Goal: Task Accomplishment & Management: Manage account settings

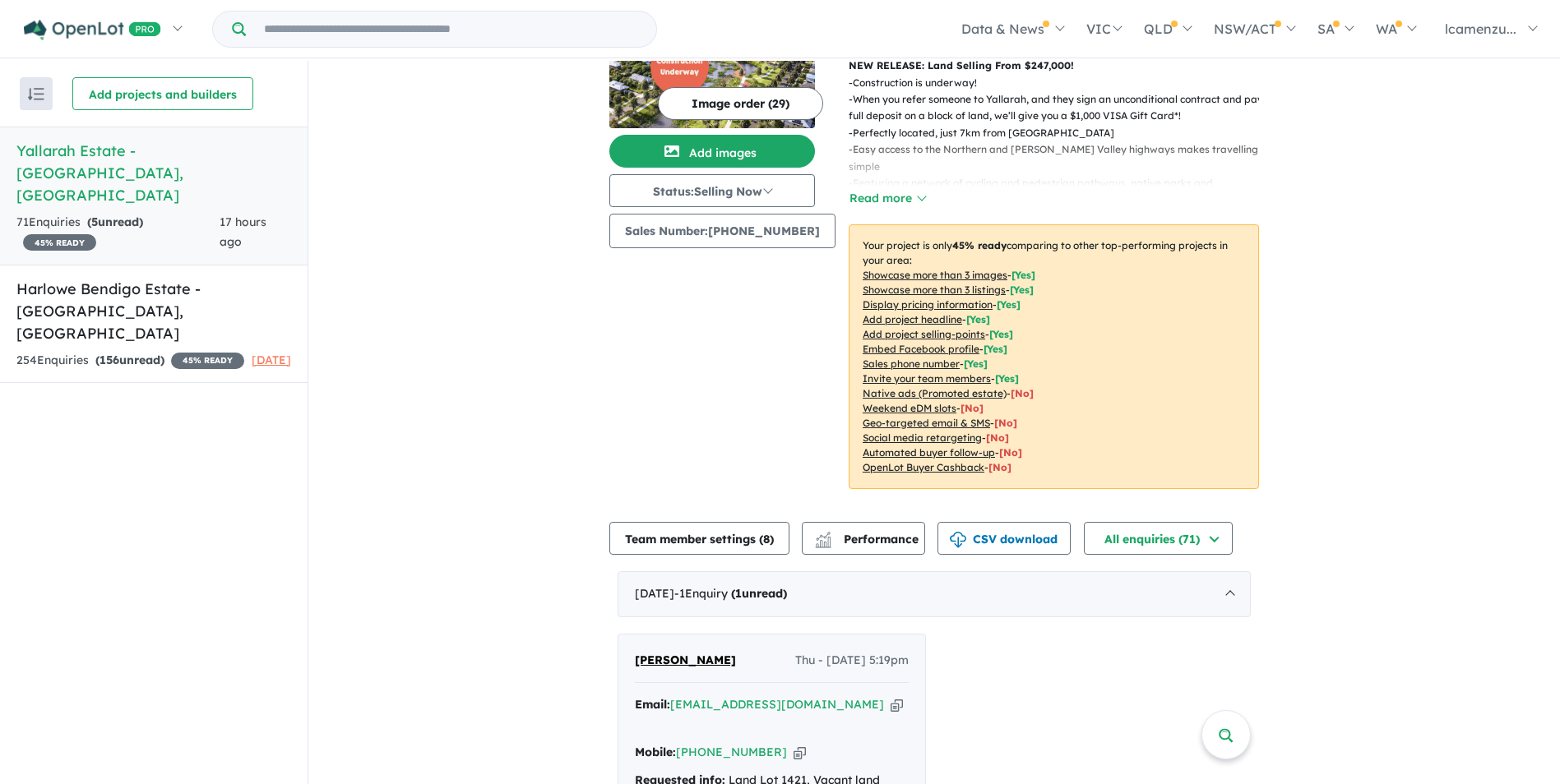
scroll to position [247, 0]
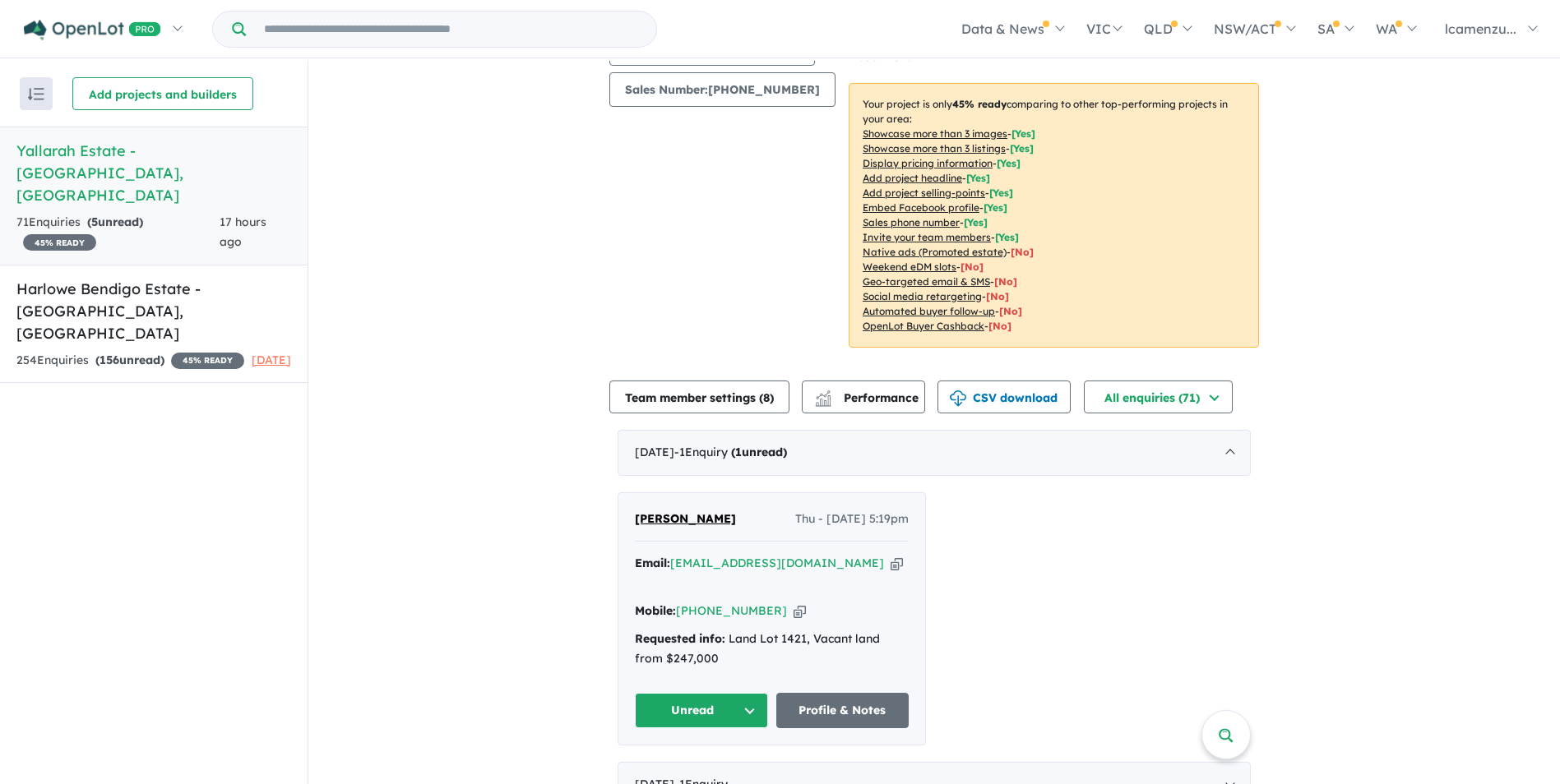
click at [738, 715] on button "Unread" at bounding box center [701, 710] width 134 height 35
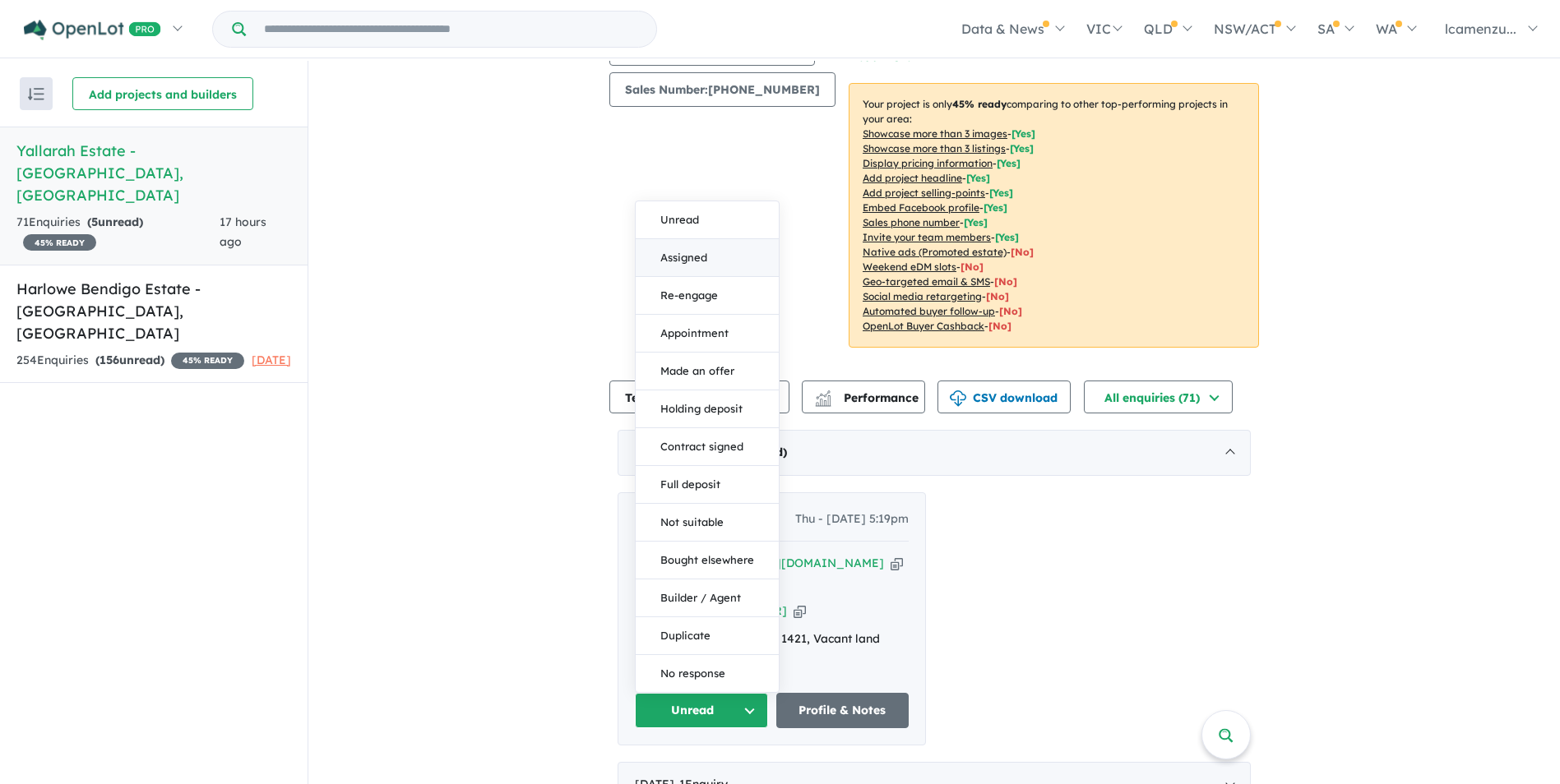
click at [696, 256] on button "Assigned" at bounding box center [706, 258] width 143 height 38
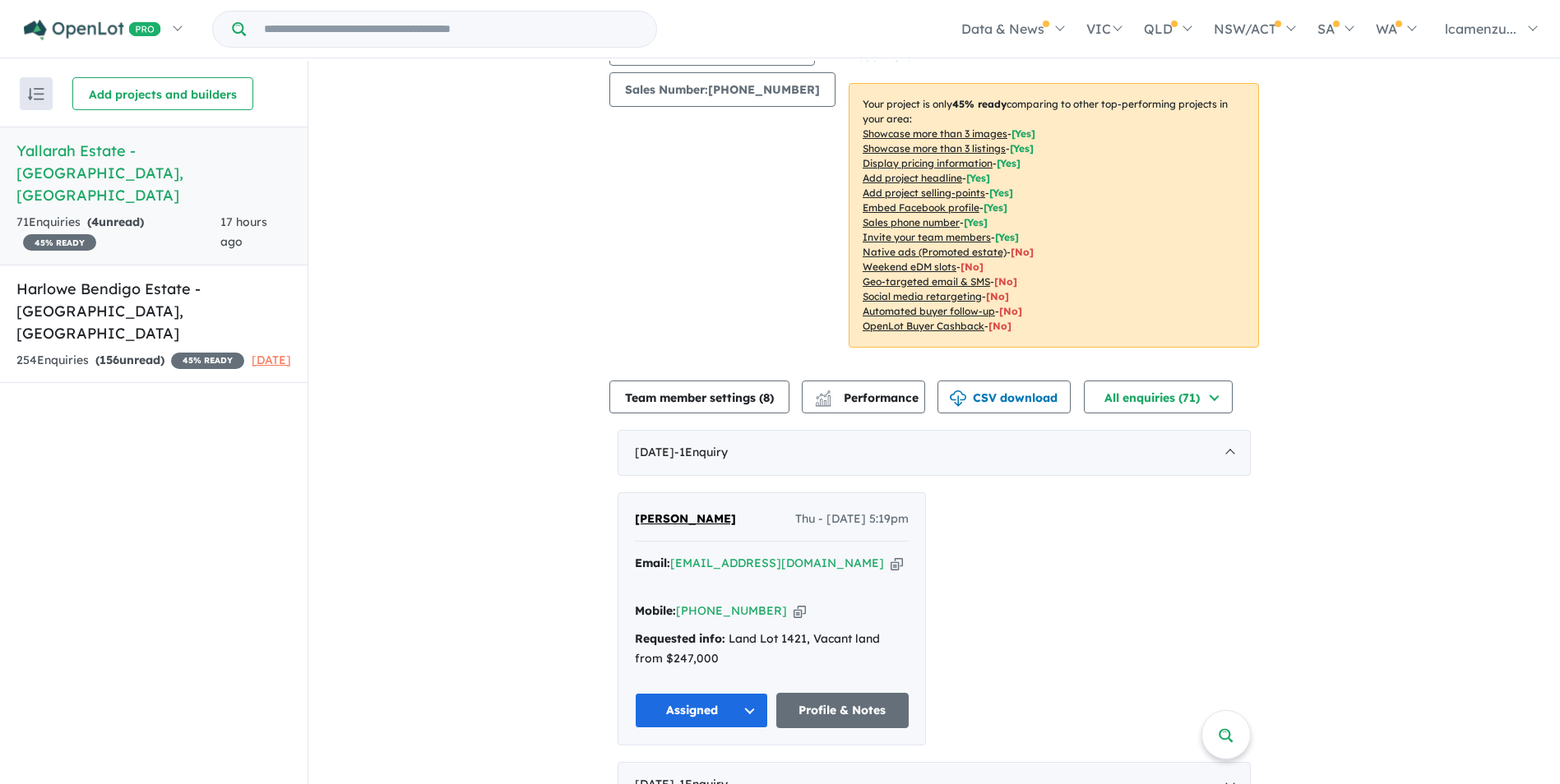
click at [794, 613] on icon "button" at bounding box center [799, 611] width 13 height 17
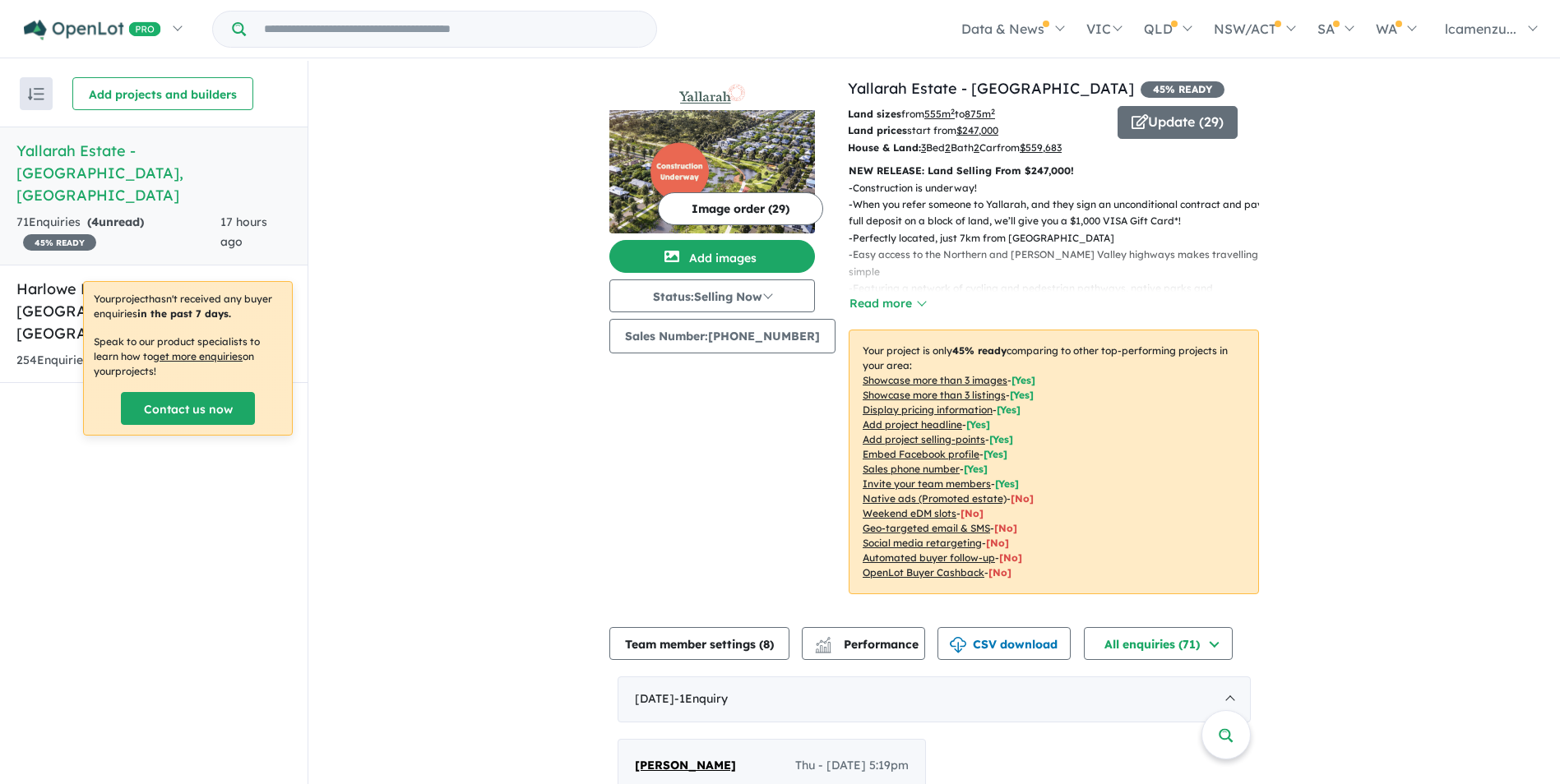
click at [104, 215] on strong "( 4 unread)" at bounding box center [115, 222] width 57 height 15
click at [63, 213] on div "71 Enquir ies ( 4 unread) 45 % READY" at bounding box center [117, 232] width 204 height 40
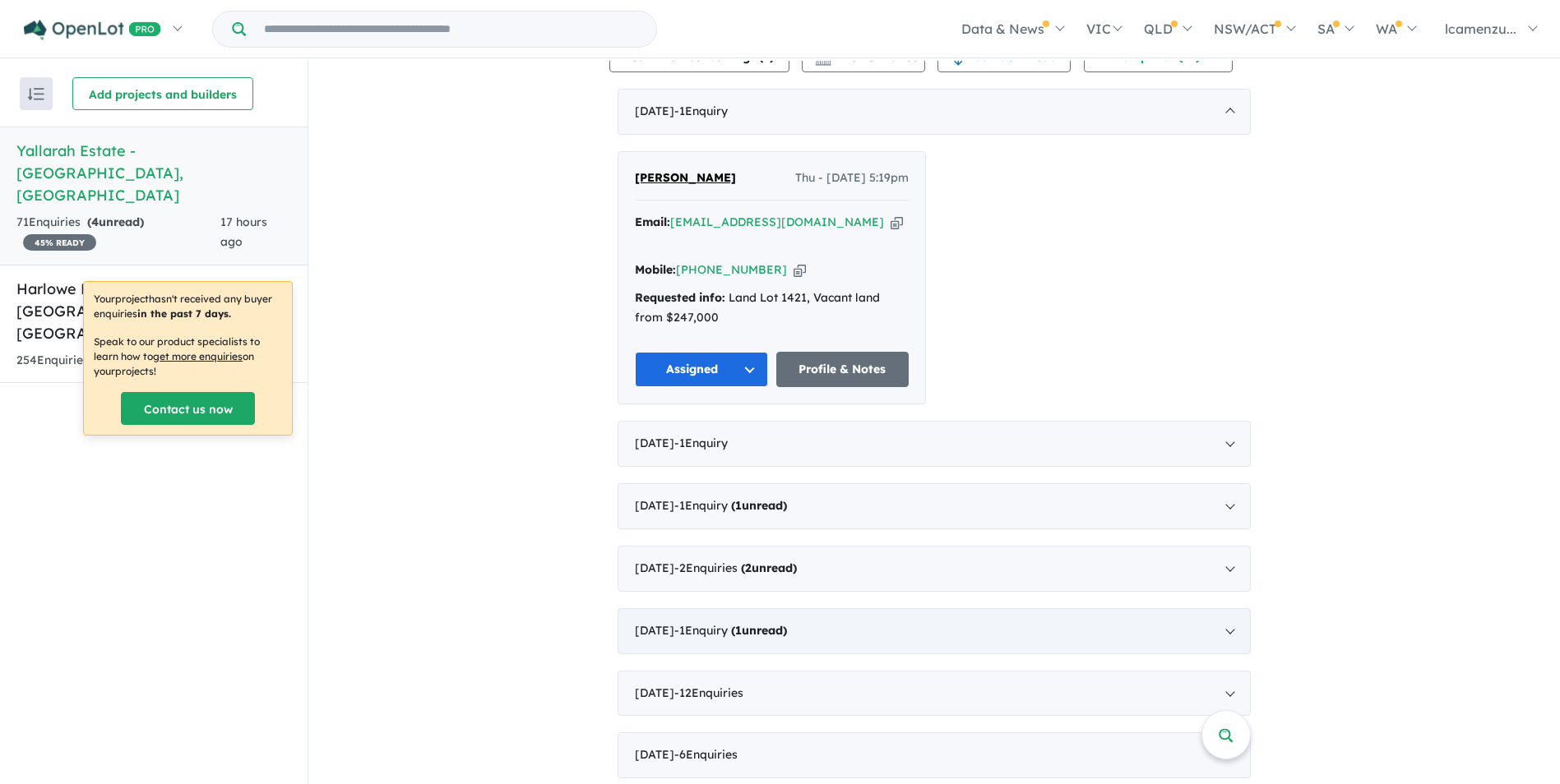
scroll to position [657, 0]
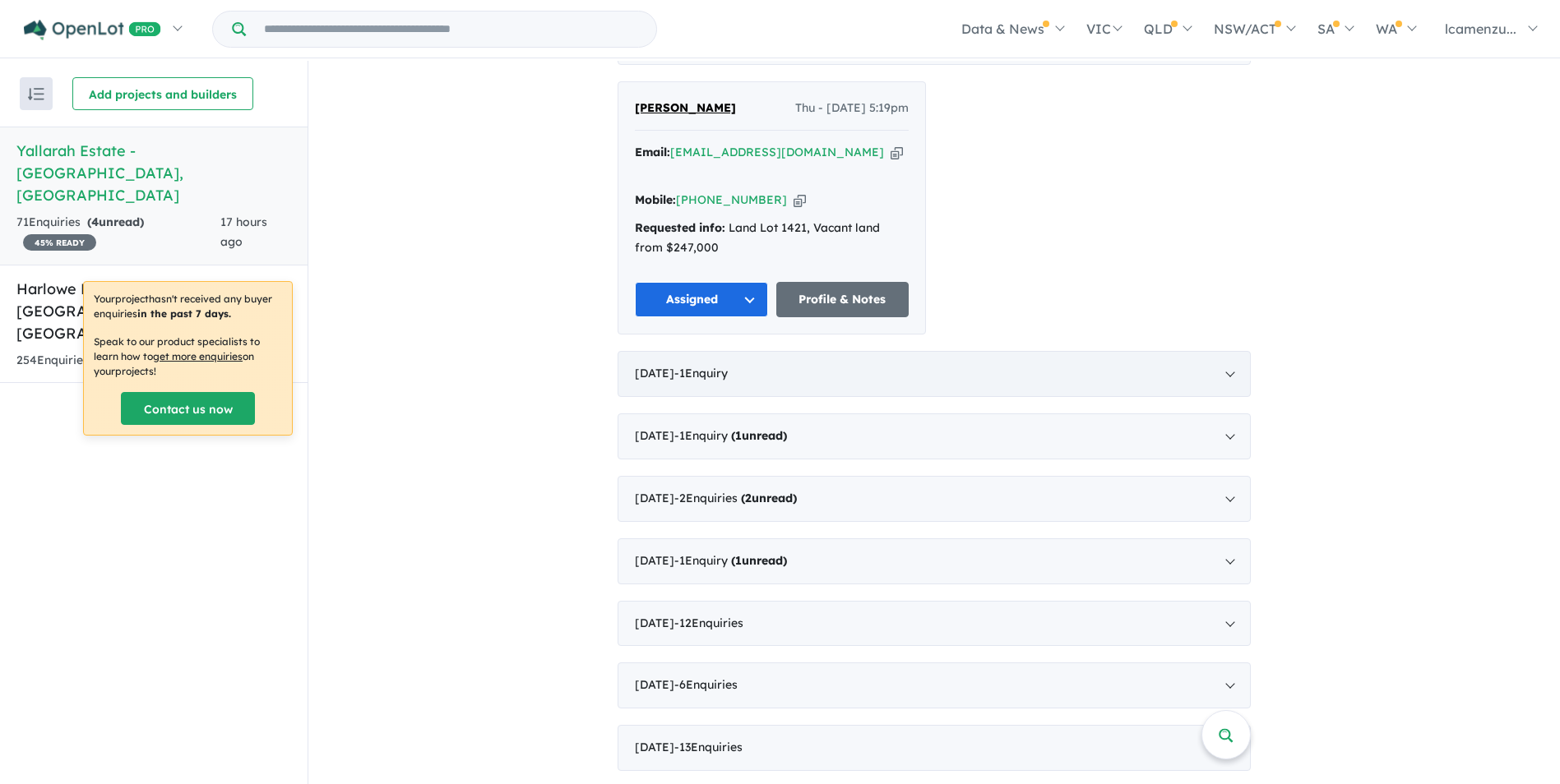
click at [1233, 368] on div "July 2025 - 1 Enquir y ( 0 unread)" at bounding box center [934, 373] width 633 height 46
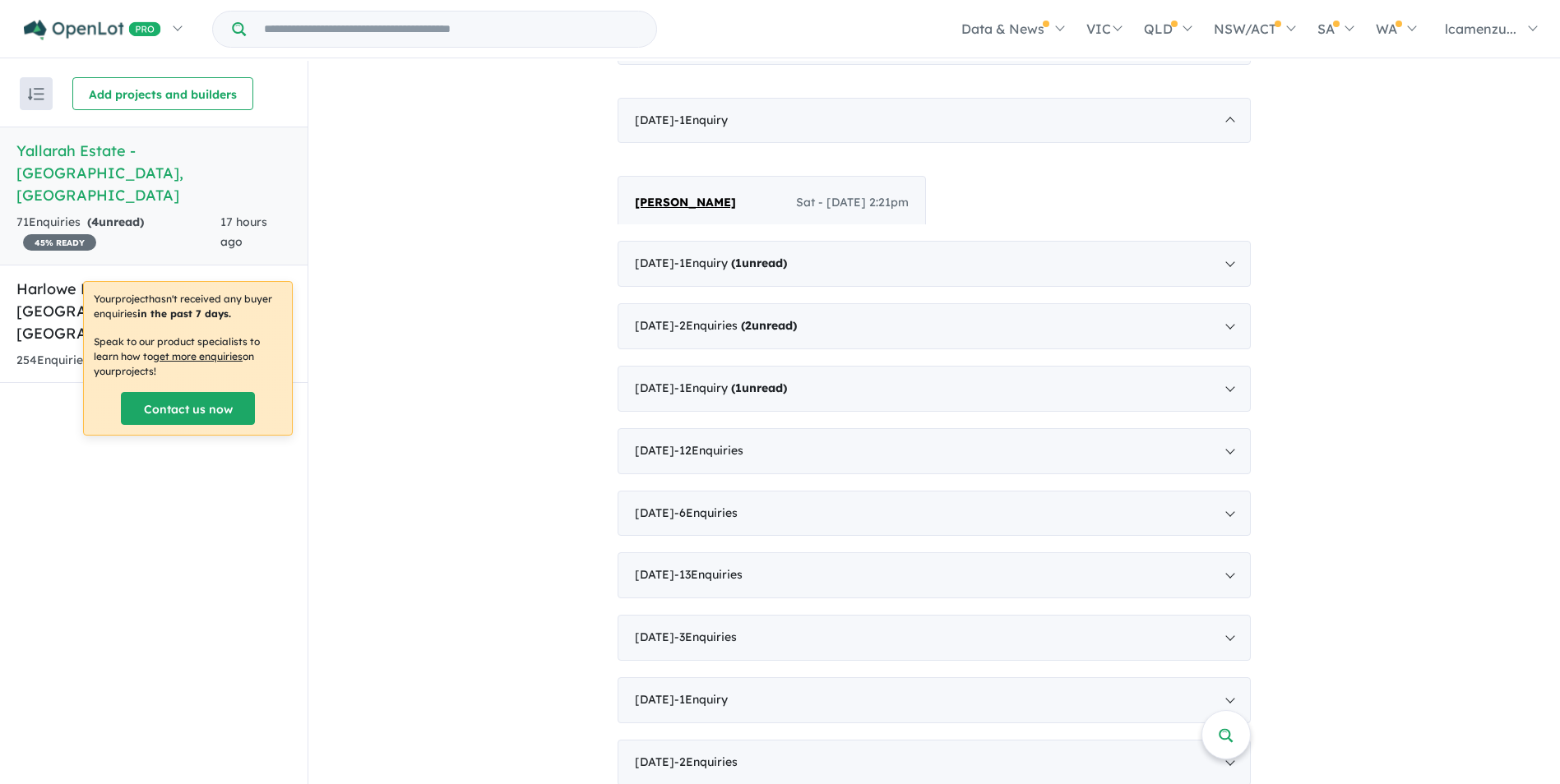
scroll to position [3, 0]
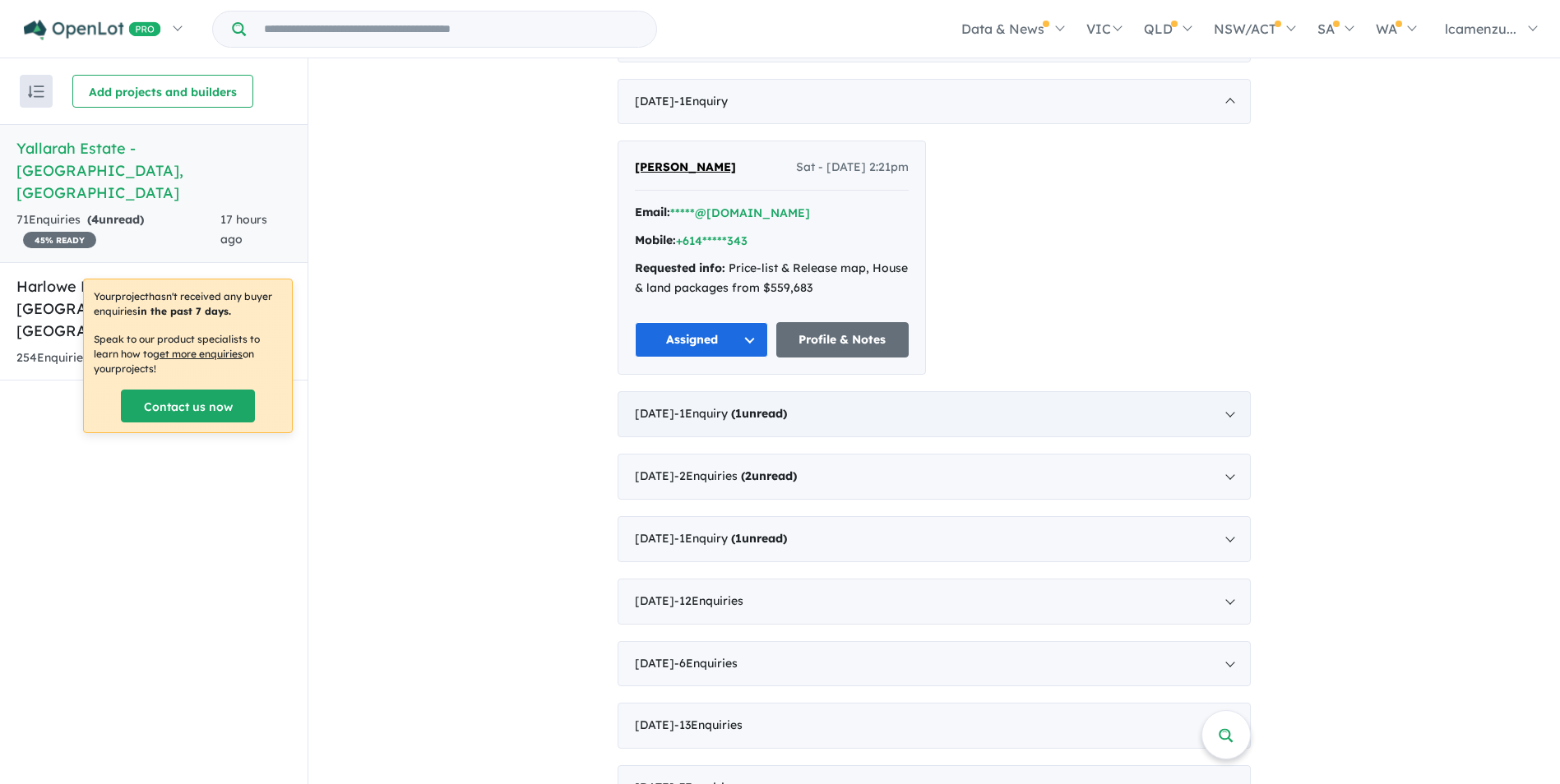
click at [946, 421] on div "February 2025 - 1 Enquir y ( 1 unread)" at bounding box center [934, 414] width 633 height 46
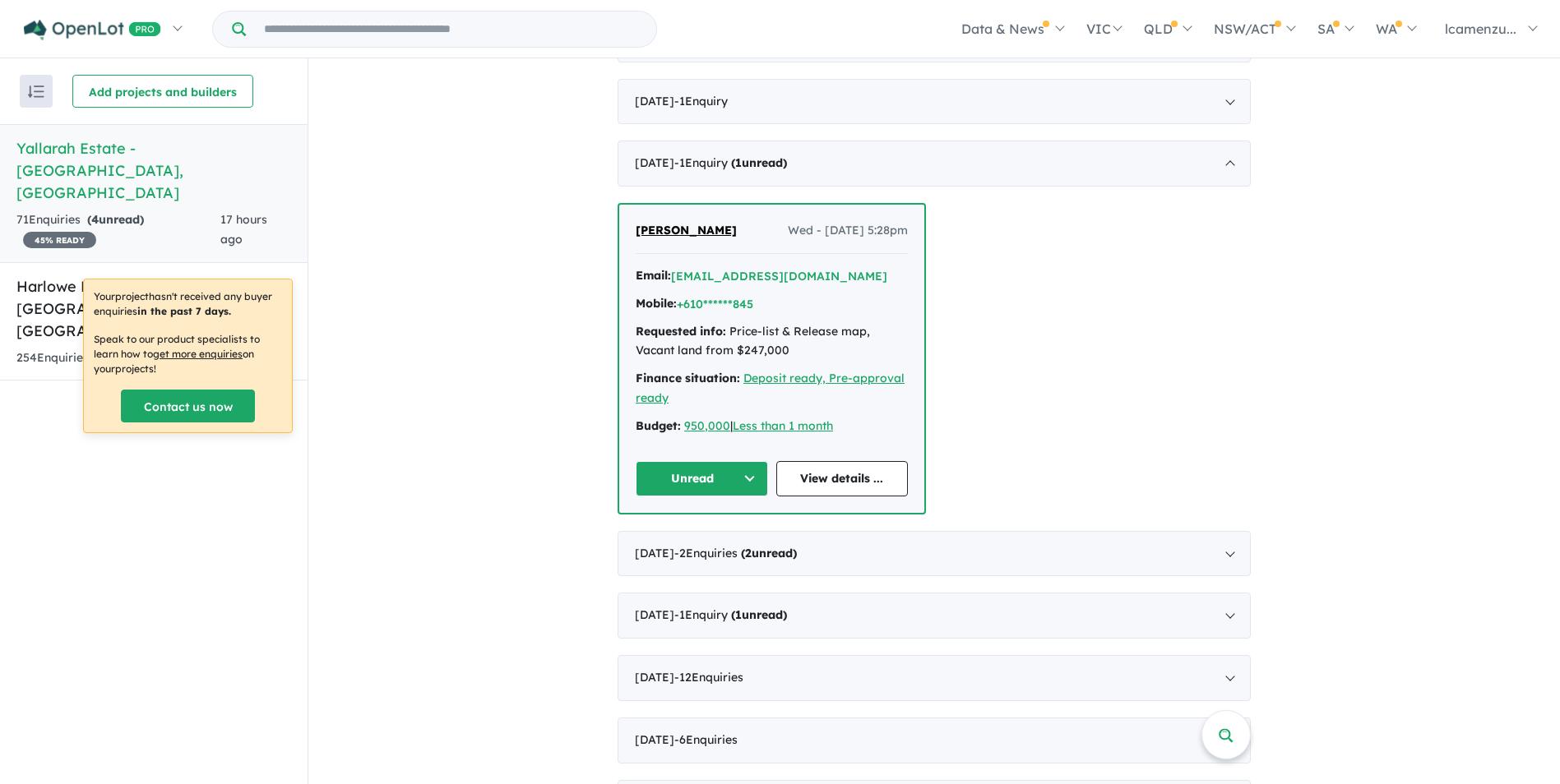
click at [719, 482] on button "Unread" at bounding box center [701, 479] width 133 height 35
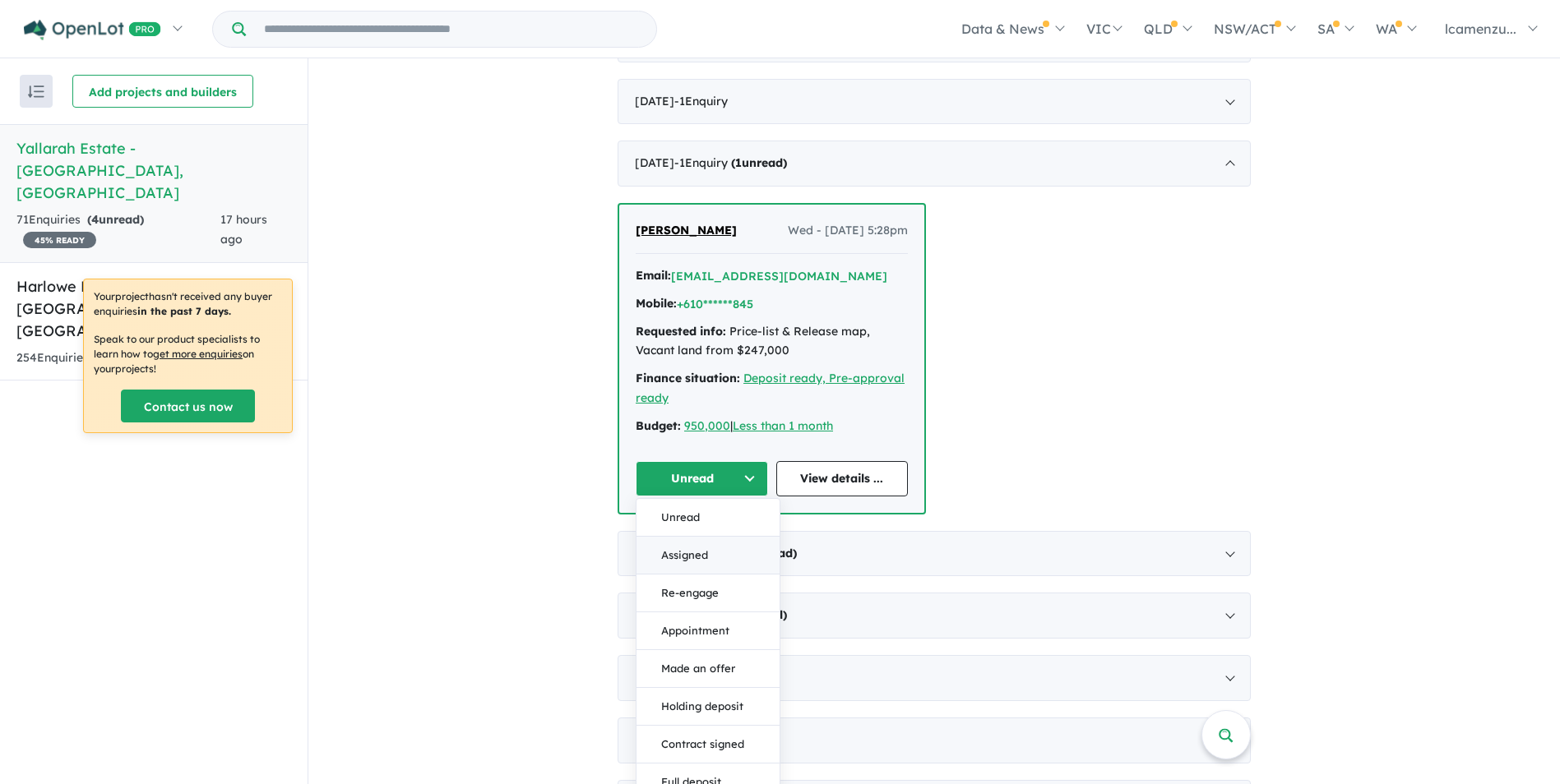
click at [706, 556] on button "Assigned" at bounding box center [707, 555] width 143 height 38
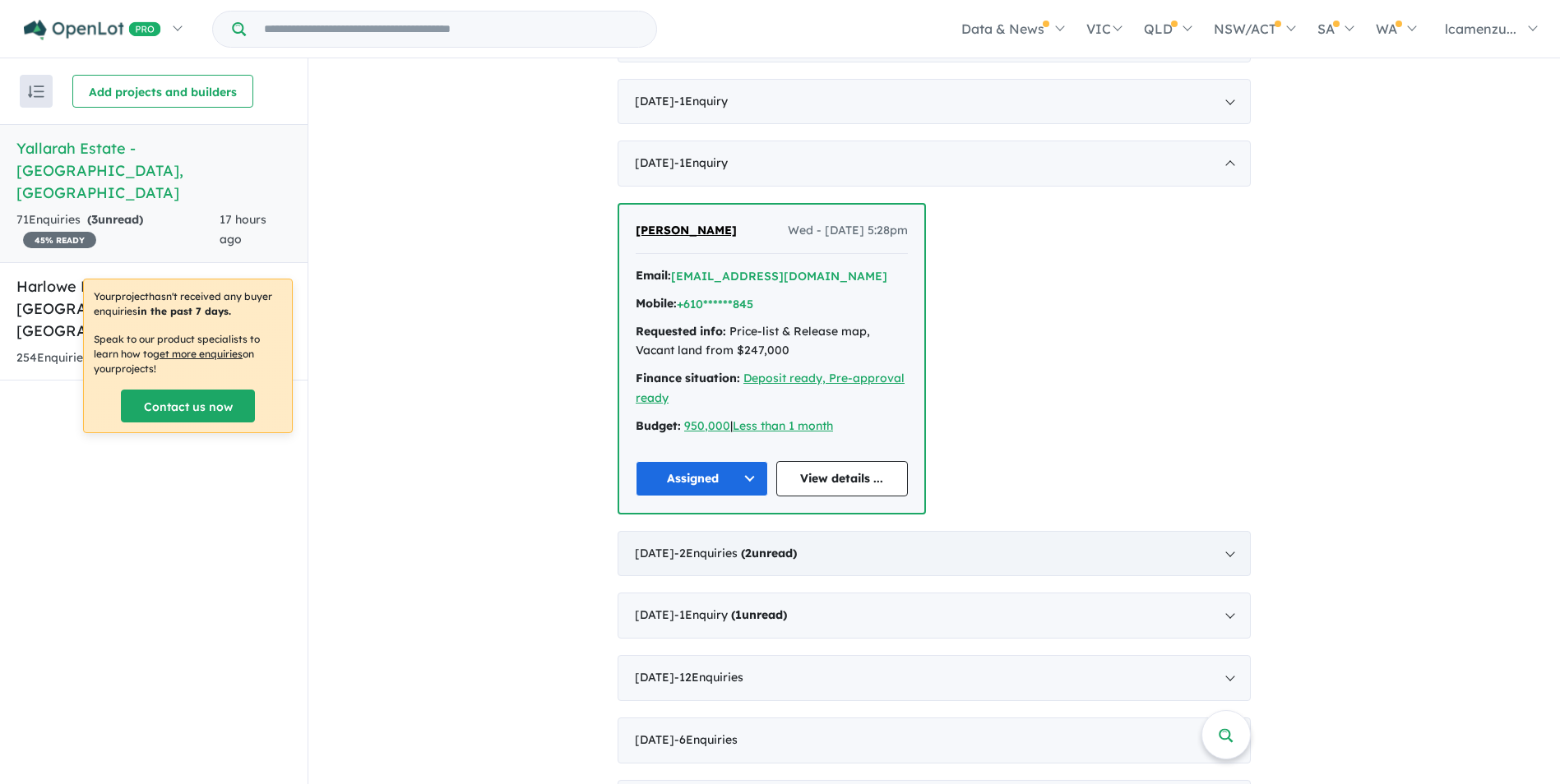
click at [862, 552] on div "January 2025 - 2 Enquir ies ( 2 unread)" at bounding box center [934, 553] width 633 height 46
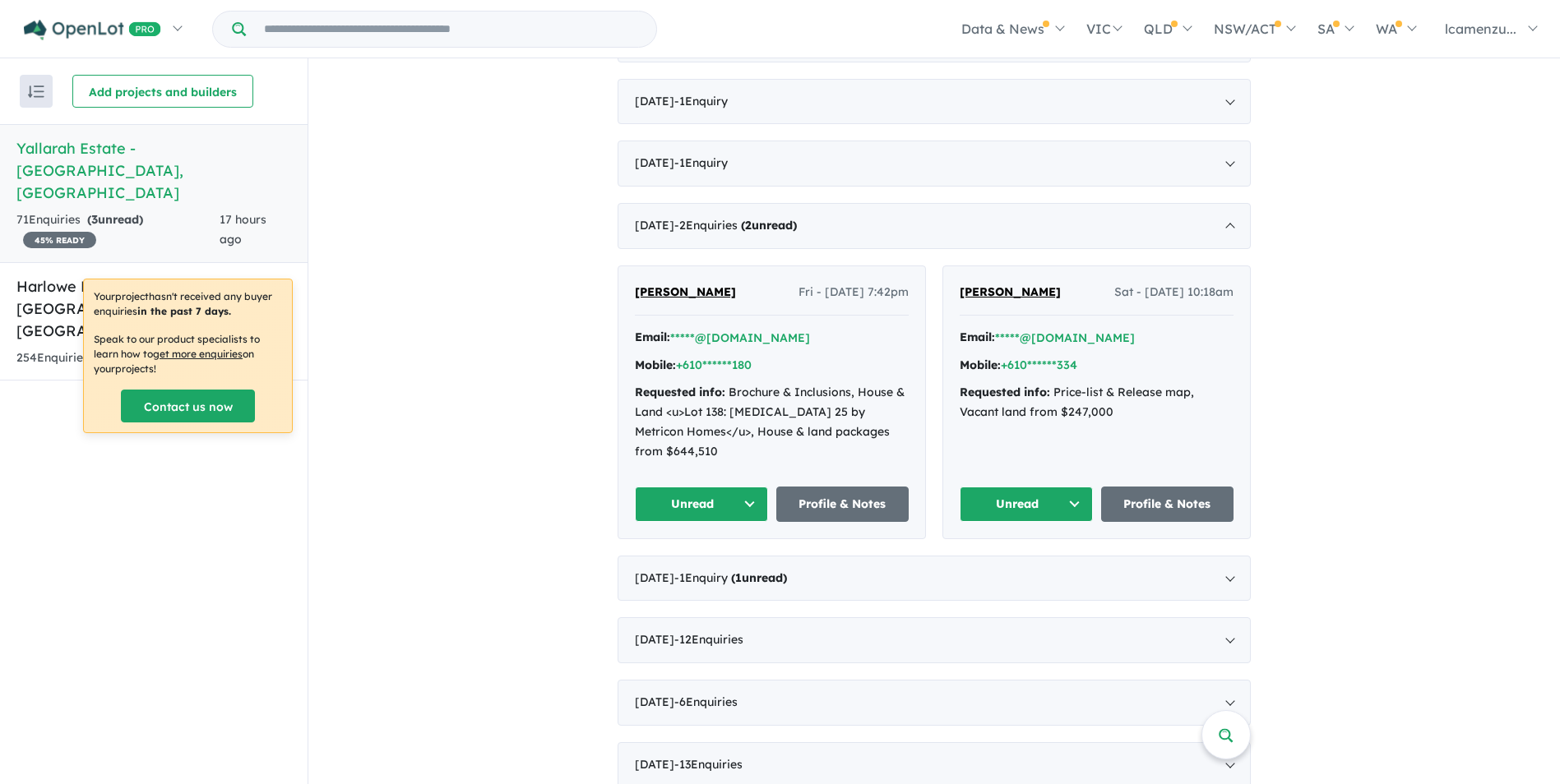
click at [734, 508] on button "Unread" at bounding box center [701, 504] width 134 height 35
click at [706, 575] on button "Assigned" at bounding box center [706, 580] width 143 height 38
click at [1048, 518] on button "Unread" at bounding box center [1026, 504] width 134 height 35
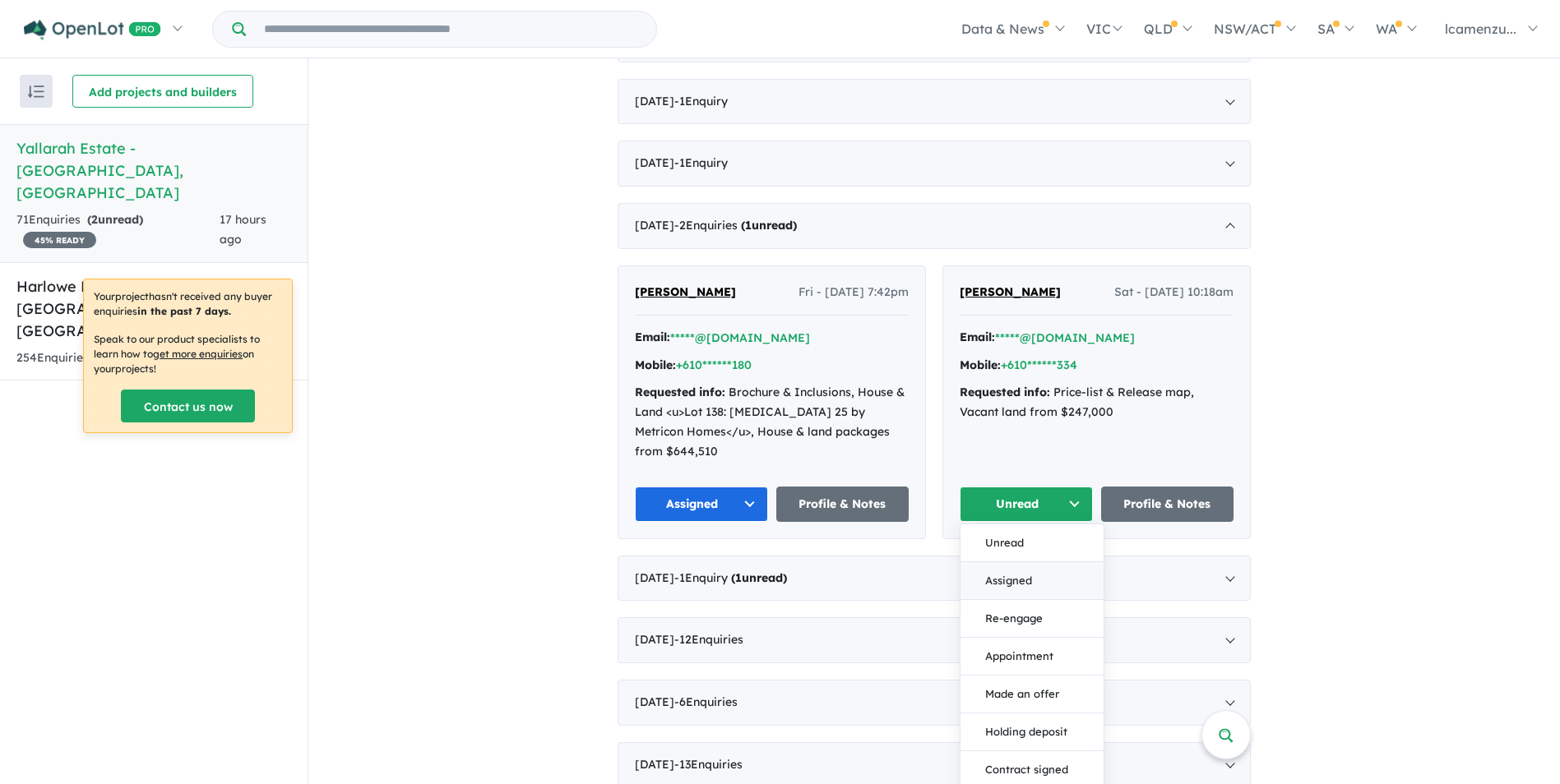
click at [1006, 582] on button "Assigned" at bounding box center [1031, 580] width 143 height 38
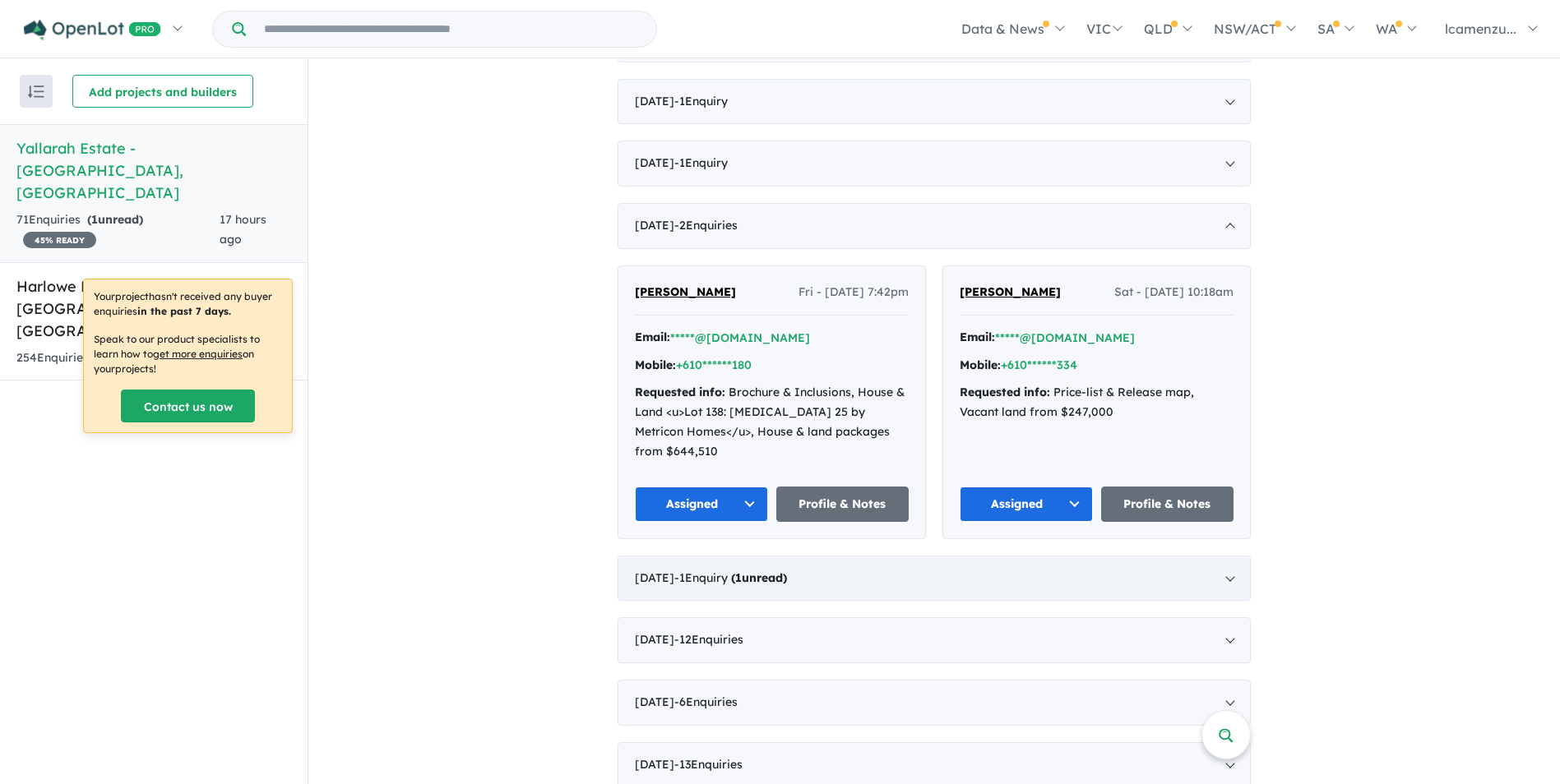
click at [765, 580] on span "- 1 Enquir y ( 1 unread)" at bounding box center [730, 578] width 112 height 15
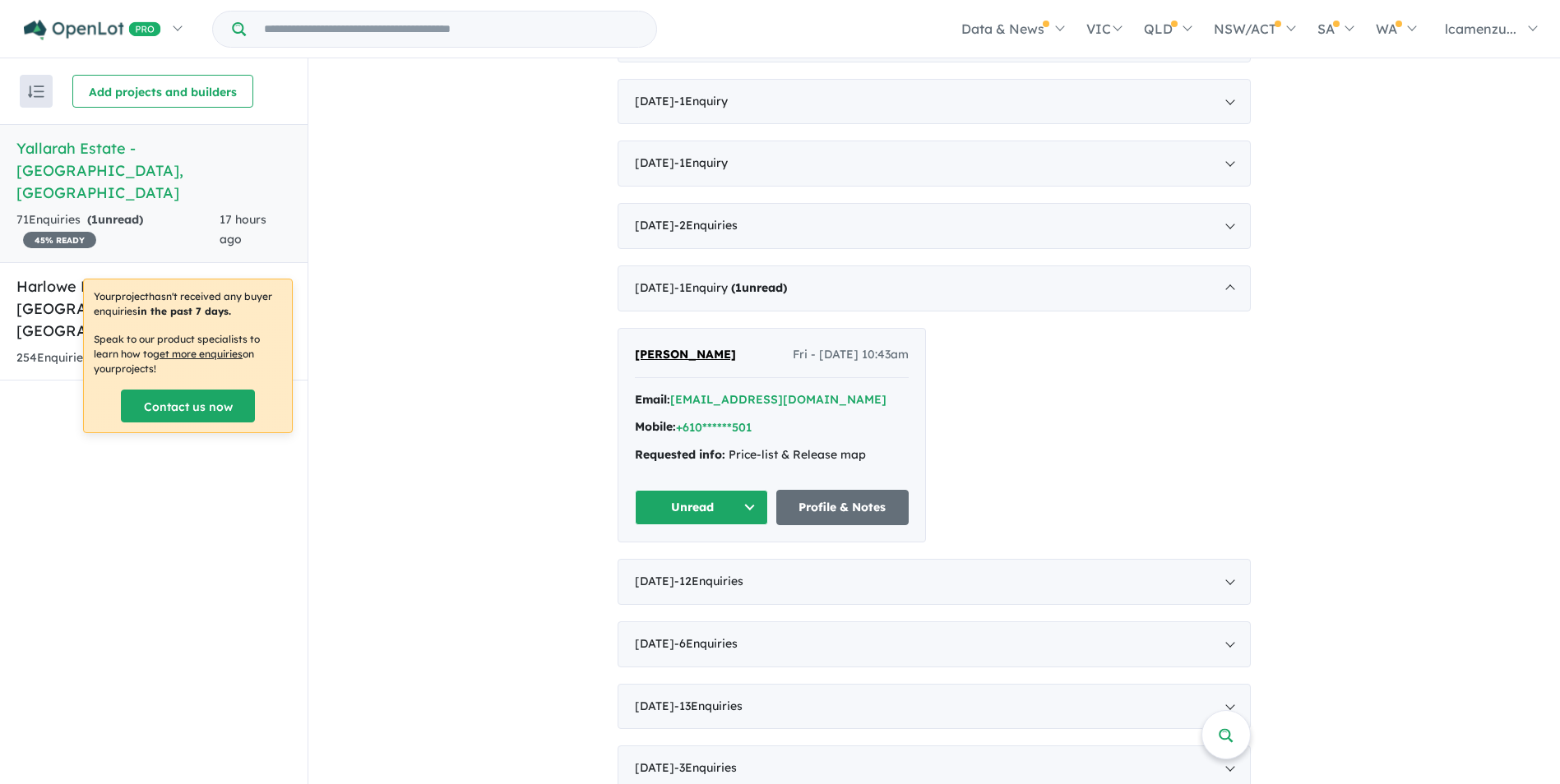
click at [739, 510] on button "Unread" at bounding box center [701, 508] width 134 height 35
click at [701, 581] on button "Assigned" at bounding box center [706, 584] width 143 height 38
click at [508, 603] on div "View 2 projects in your account Yallarah Estate - Echuca 45 % READY Land sizes …" at bounding box center [934, 603] width 1252 height 2404
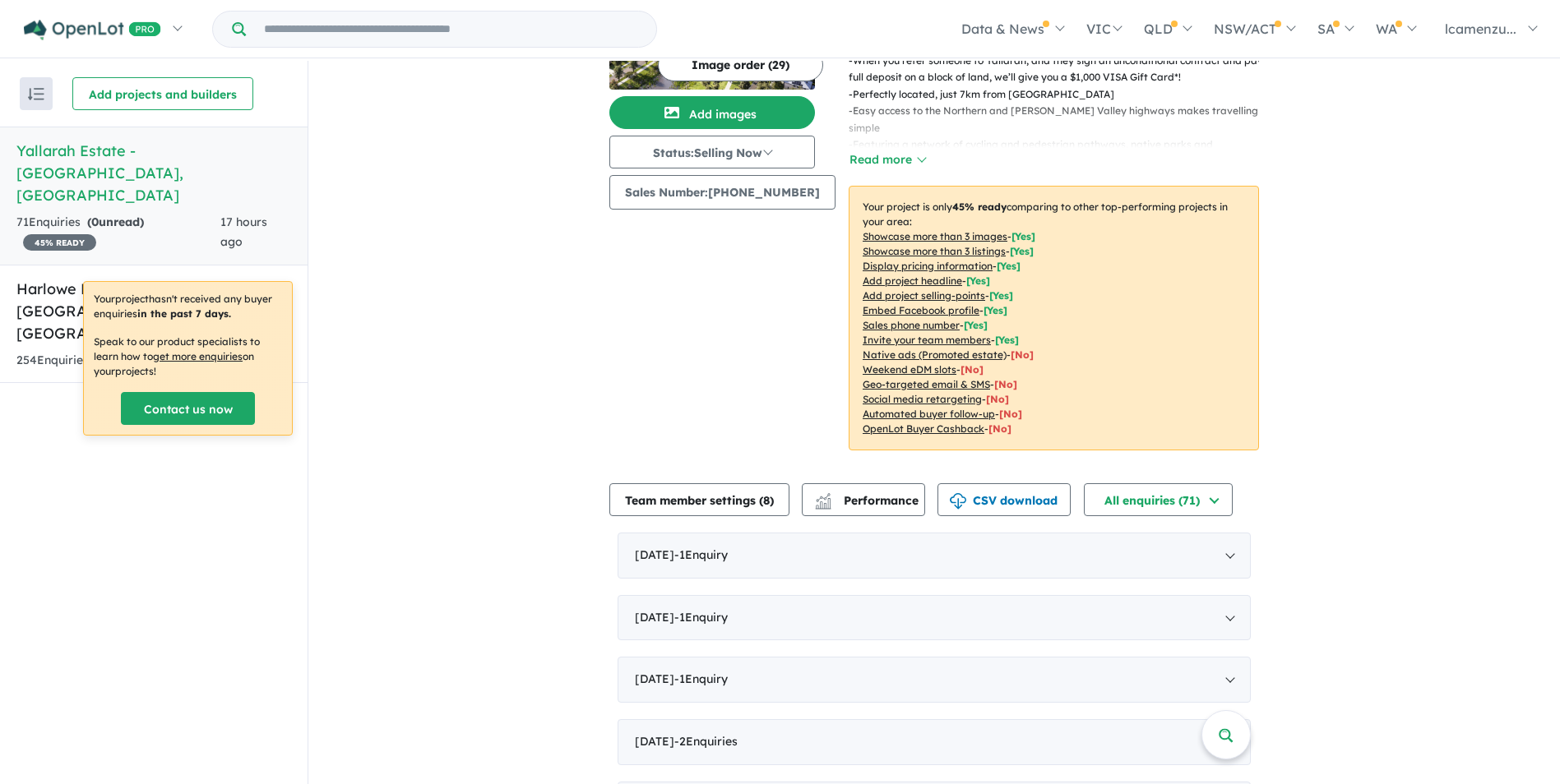
scroll to position [0, 0]
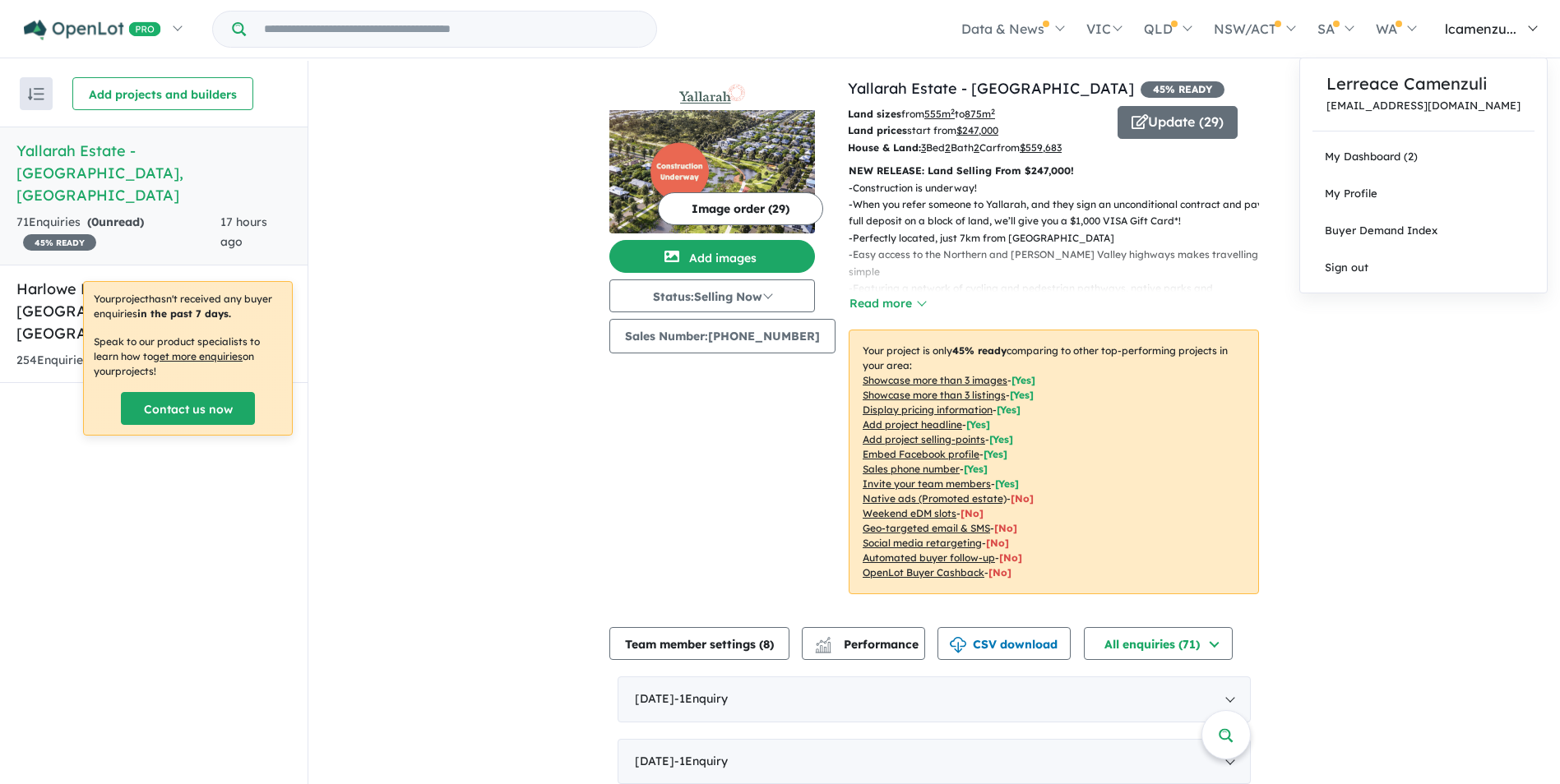
click at [1481, 31] on span "lcamenzu..." at bounding box center [1480, 28] width 72 height 16
click at [1467, 85] on p "Lerreace Camenzuli" at bounding box center [1423, 84] width 194 height 24
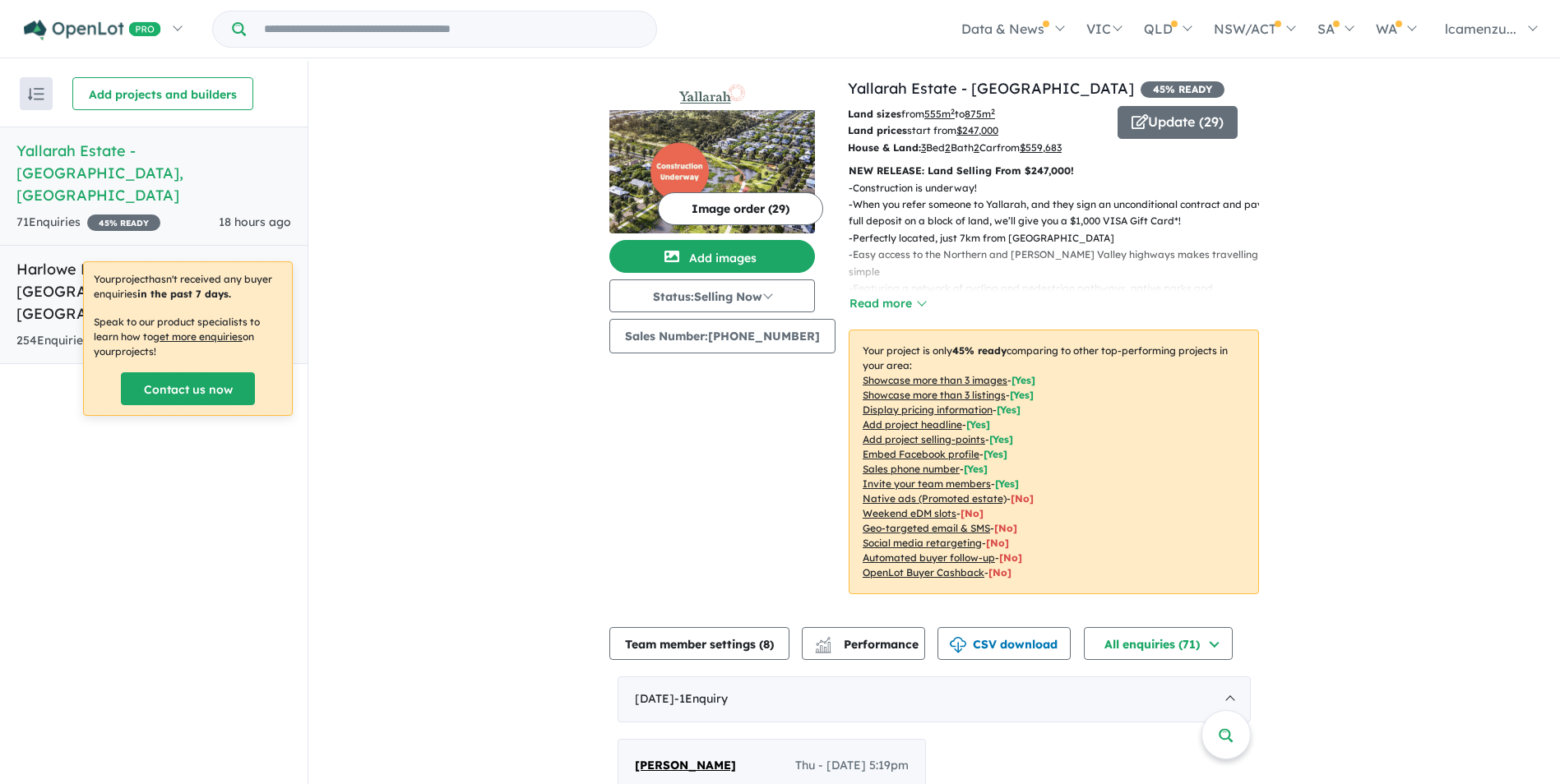
click at [160, 245] on link "Harlowe Bendigo Estate - [GEOGRAPHIC_DATA] , [GEOGRAPHIC_DATA] 254 Enquir ies (…" at bounding box center [154, 304] width 308 height 119
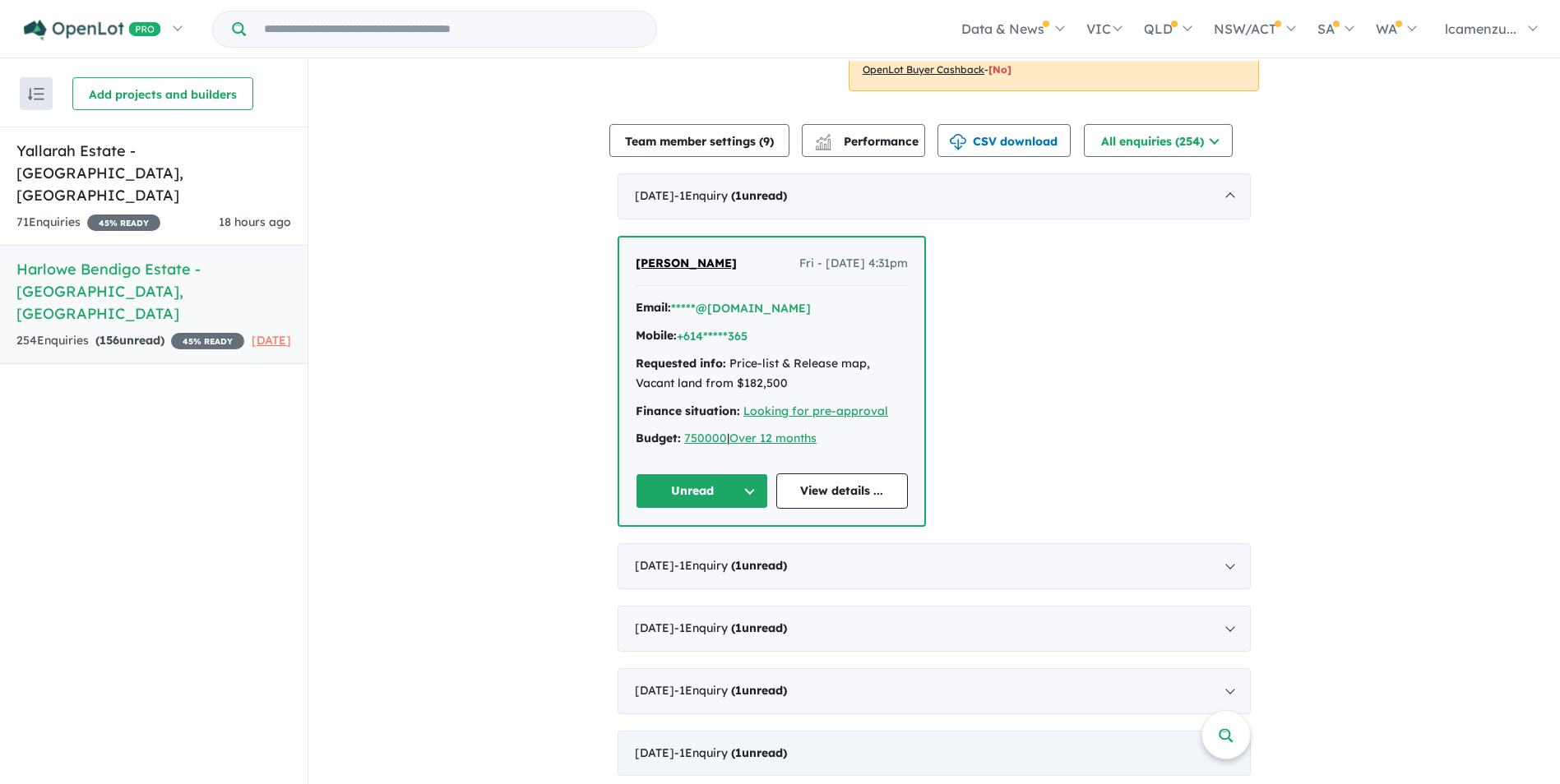
scroll to position [657, 0]
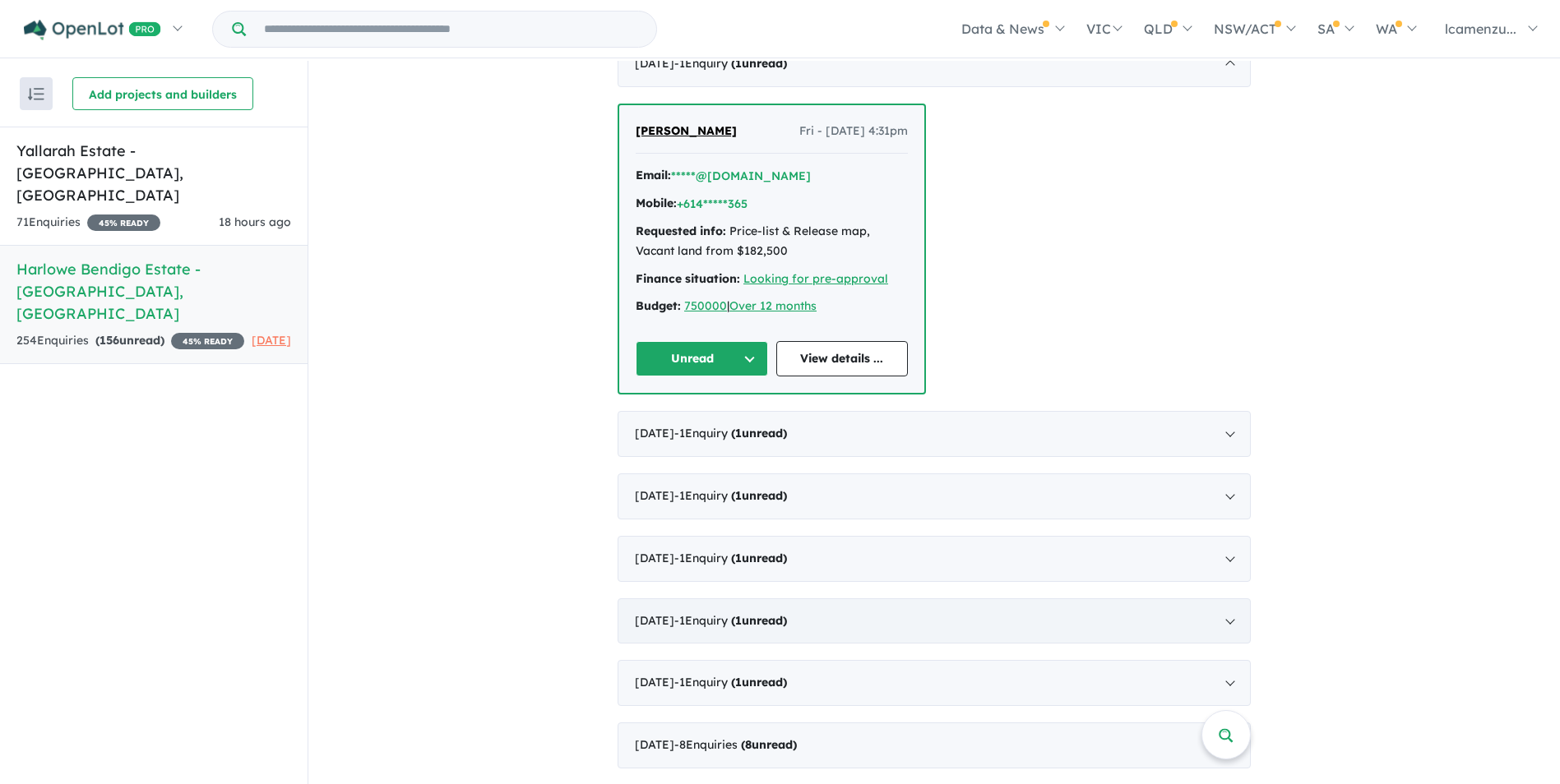
click at [1223, 598] on div "[DATE] - 1 Enquir y ( 1 unread)" at bounding box center [934, 621] width 633 height 46
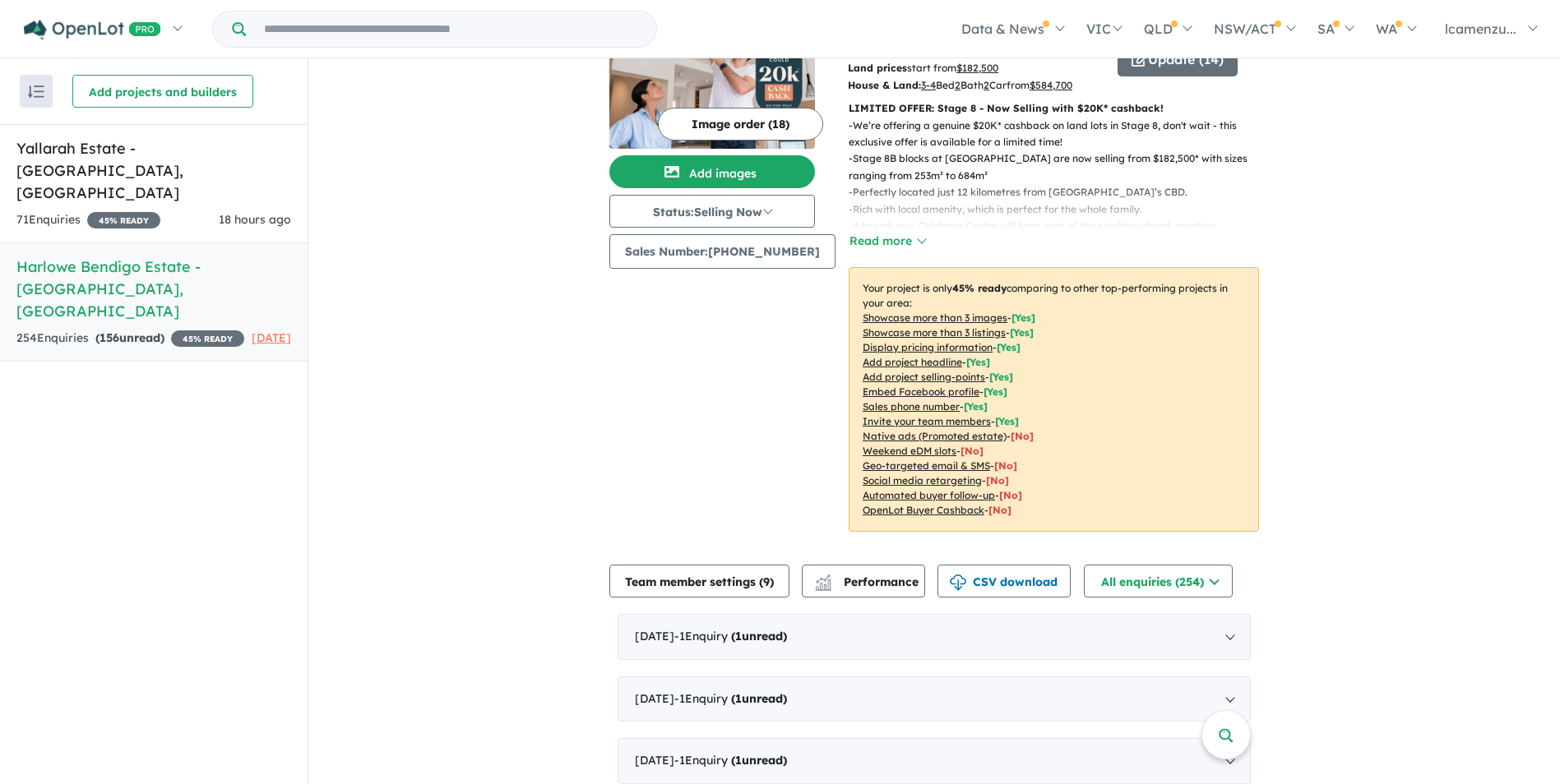
scroll to position [0, 0]
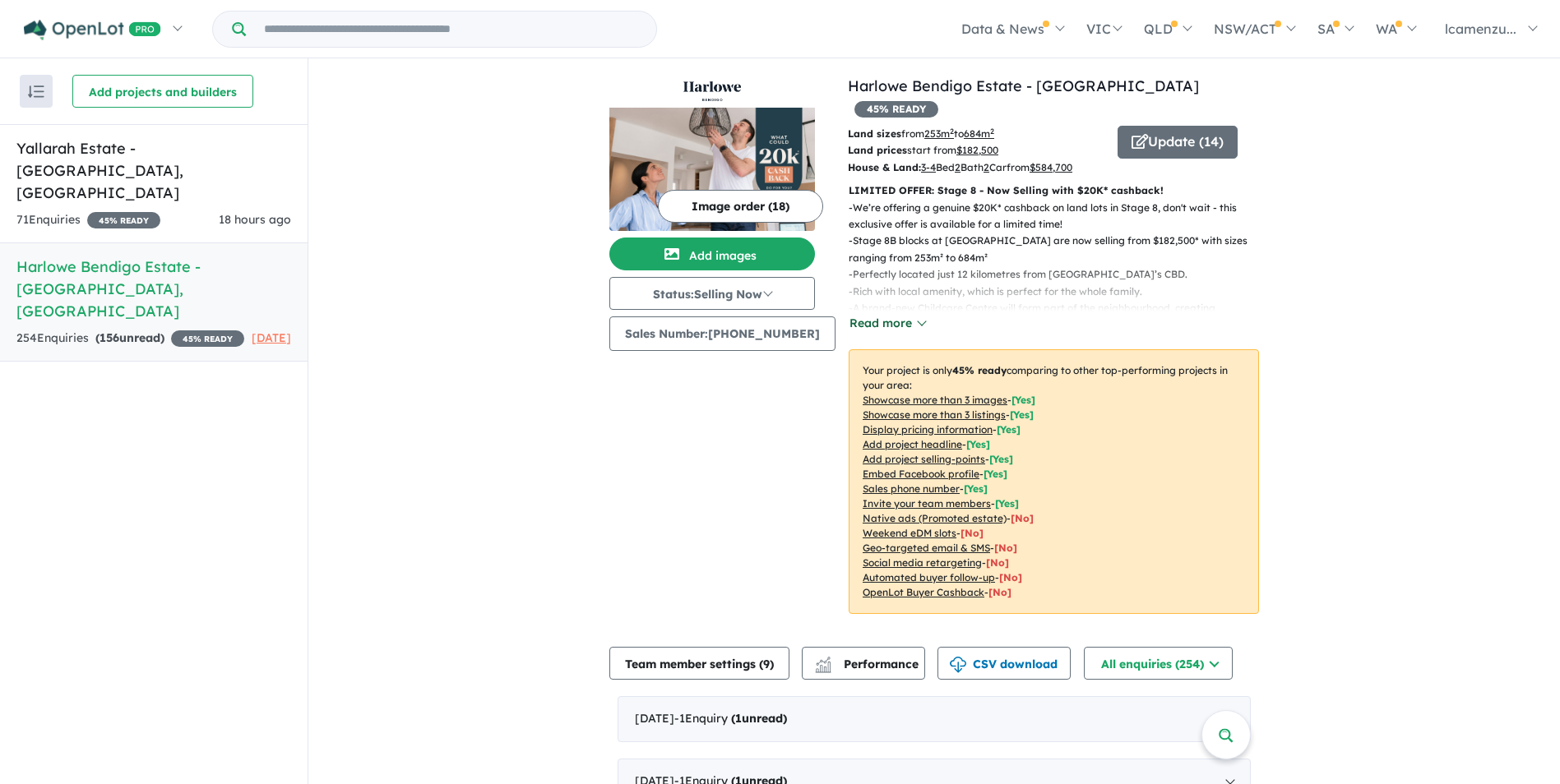
click at [893, 314] on button "Read more" at bounding box center [886, 324] width 77 height 19
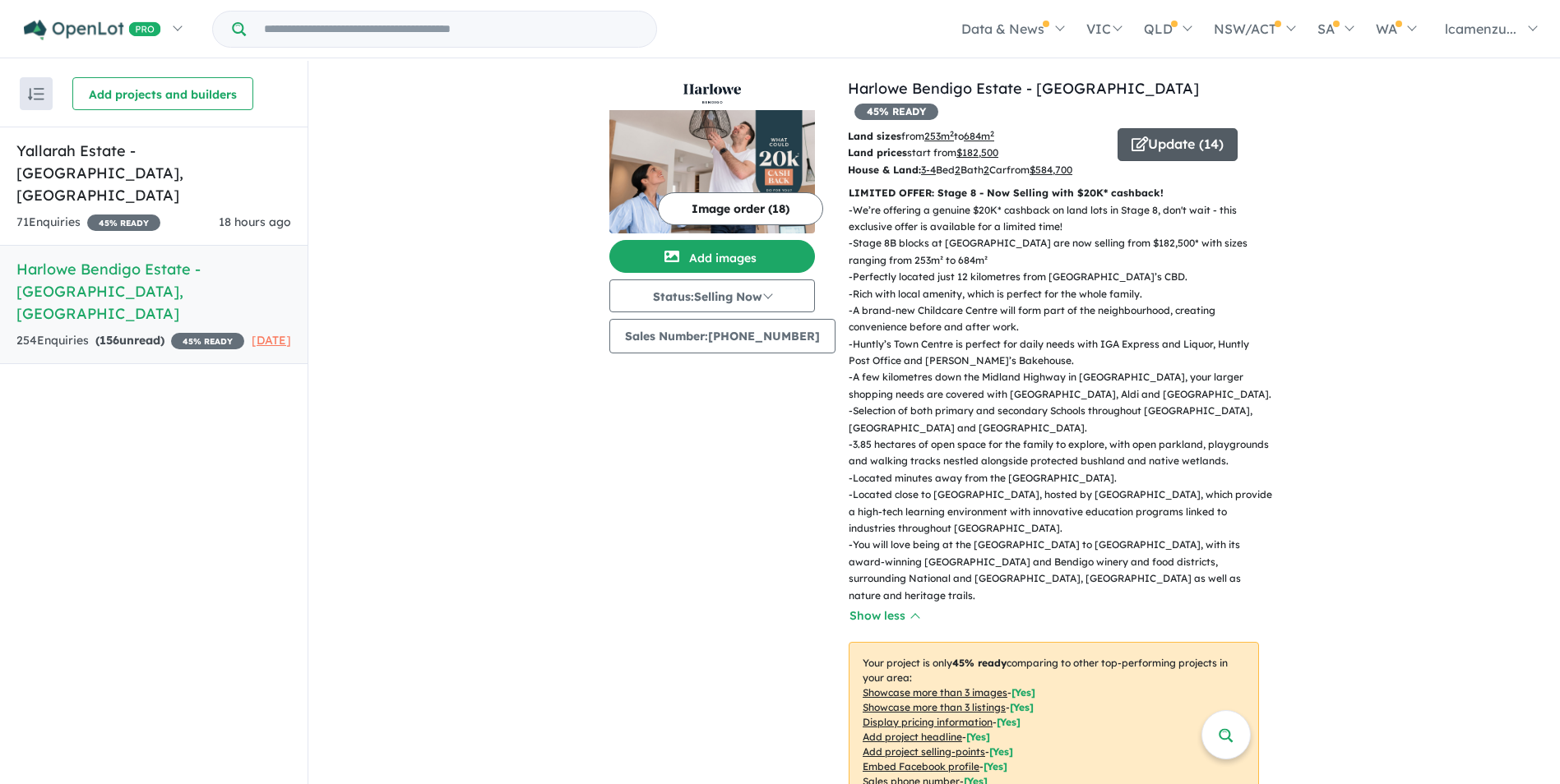
click at [1180, 128] on button "Update ( 14 )" at bounding box center [1177, 144] width 120 height 33
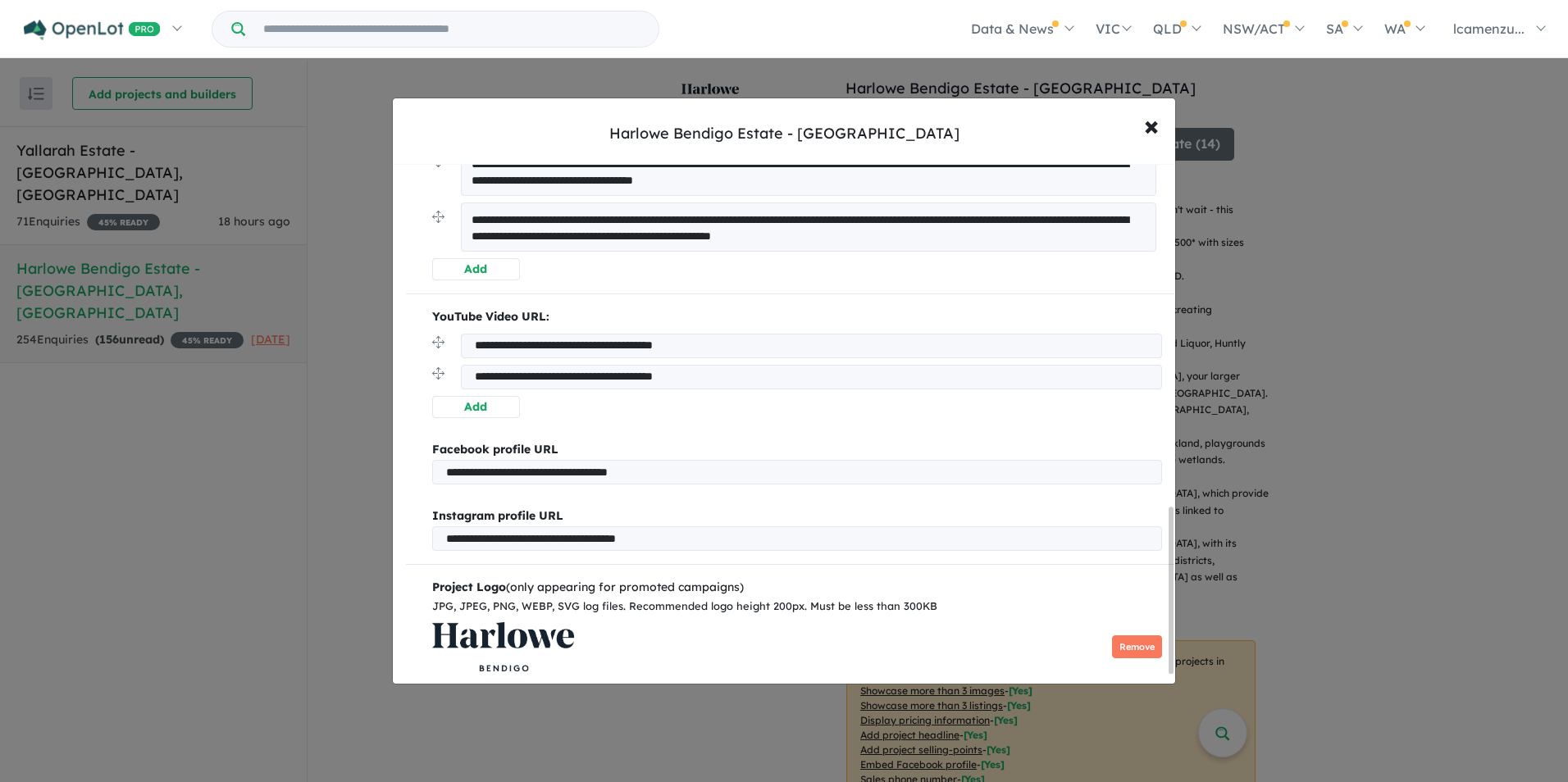
scroll to position [1072, 0]
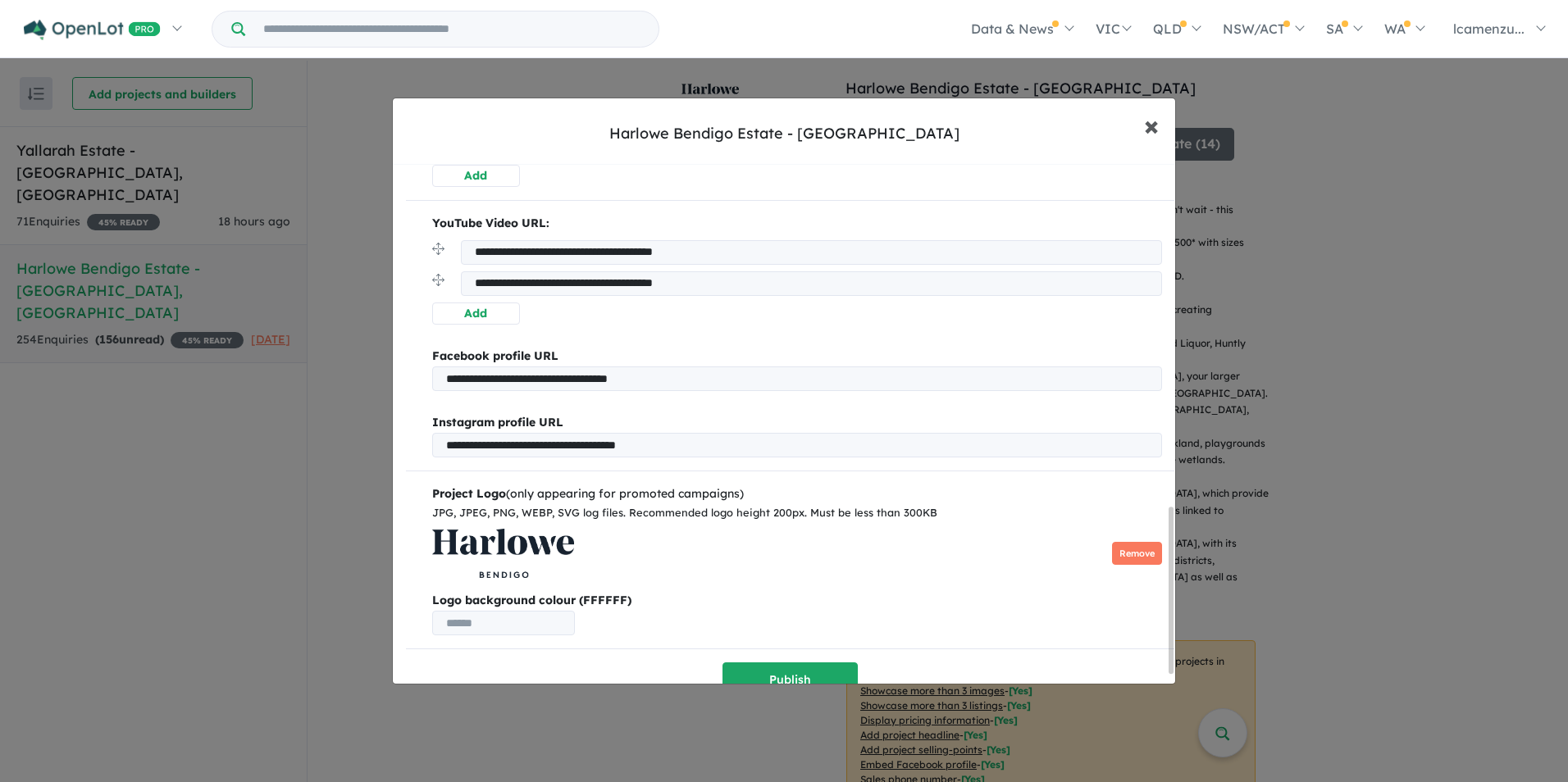
click at [1157, 128] on span "×" at bounding box center [1152, 125] width 15 height 35
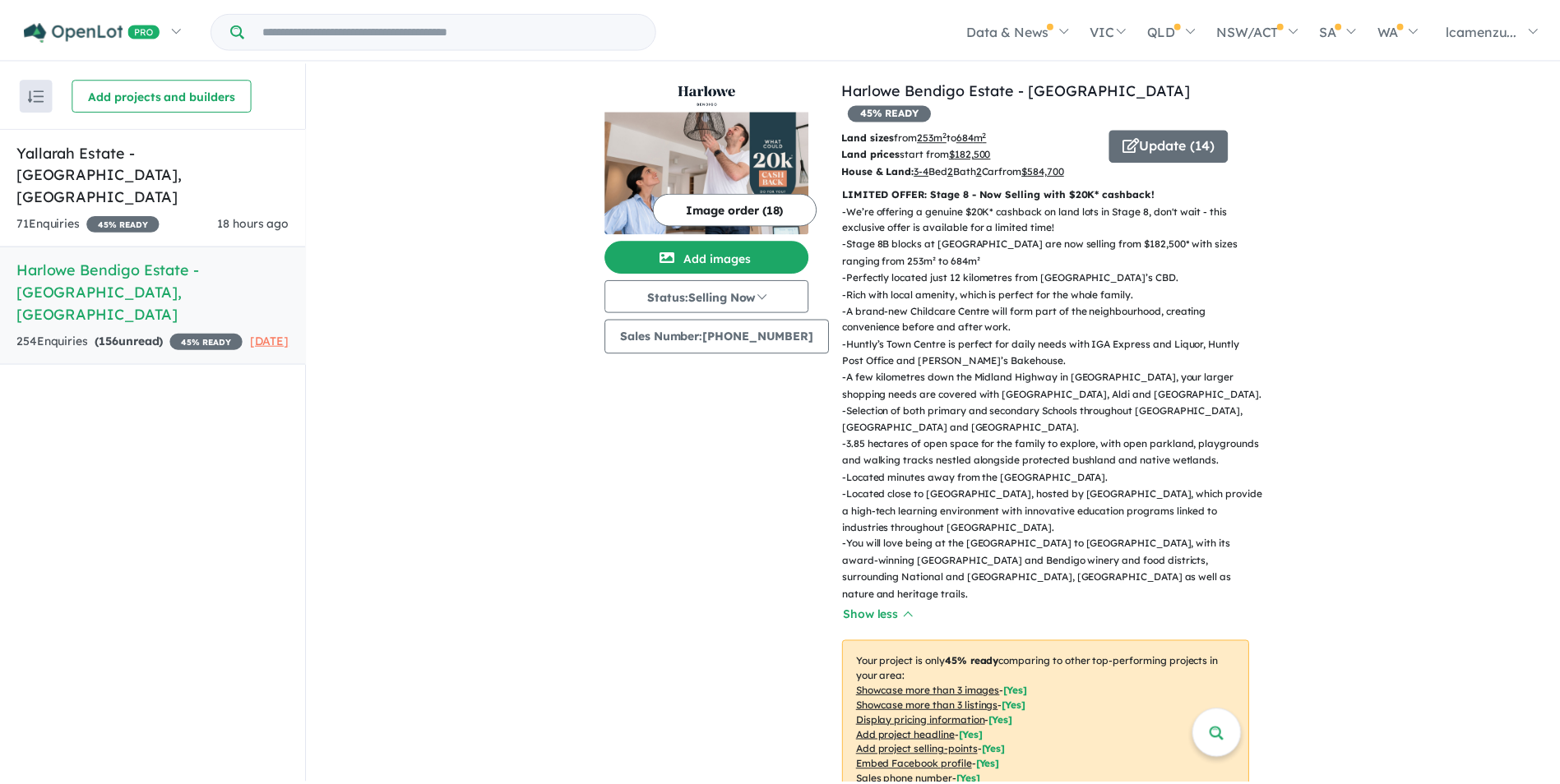
scroll to position [0, 0]
